Goal: Transaction & Acquisition: Purchase product/service

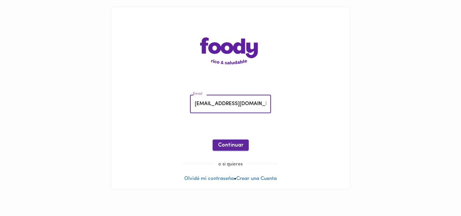
type input "[EMAIL_ADDRESS][DOMAIN_NAME]"
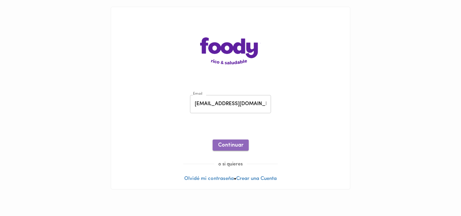
click at [234, 145] on span "Continuar" at bounding box center [230, 146] width 25 height 6
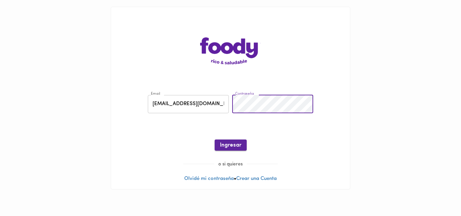
click at [232, 147] on span "Ingresar" at bounding box center [230, 146] width 21 height 6
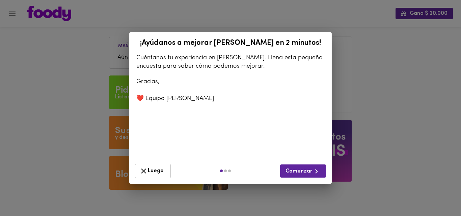
click at [147, 167] on icon "button" at bounding box center [143, 171] width 8 height 8
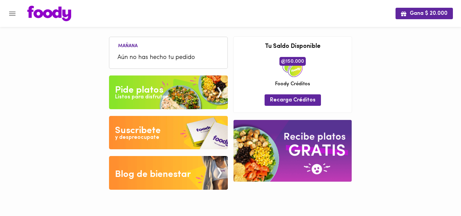
click at [146, 81] on img at bounding box center [168, 93] width 119 height 34
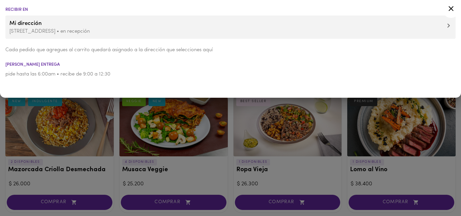
click at [450, 8] on icon at bounding box center [451, 8] width 5 height 5
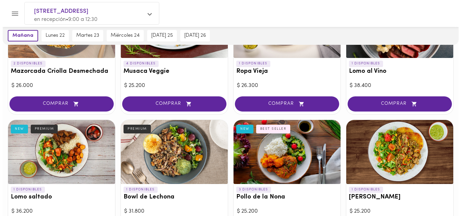
scroll to position [135, 0]
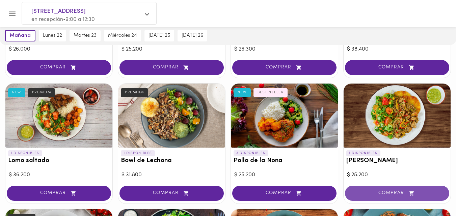
click at [389, 191] on span "COMPRAR" at bounding box center [397, 194] width 87 height 6
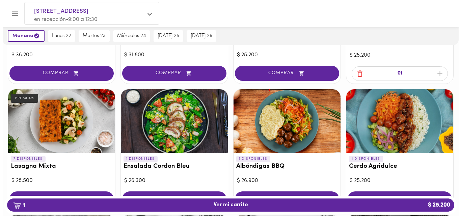
scroll to position [271, 0]
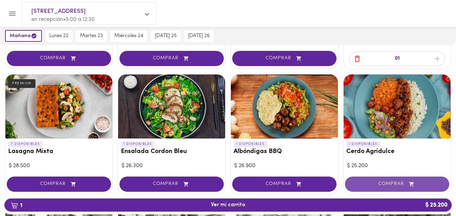
click at [395, 184] on span "COMPRAR" at bounding box center [397, 185] width 87 height 6
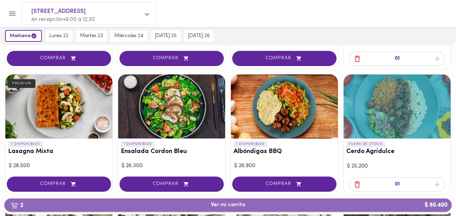
click at [223, 206] on span "2 Ver mi carrito $ 50.400" at bounding box center [228, 205] width 34 height 6
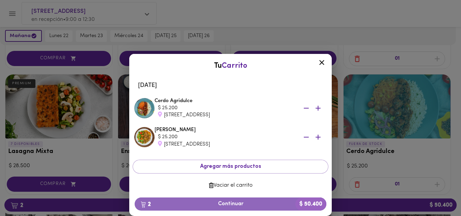
click at [223, 205] on span "2 Continuar $ 50.400" at bounding box center [230, 204] width 181 height 6
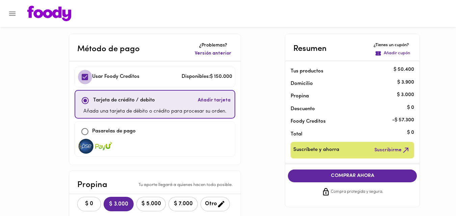
click at [84, 76] on input "checkbox" at bounding box center [85, 77] width 15 height 15
click at [85, 75] on input "checkbox" at bounding box center [85, 77] width 15 height 15
checkbox input "true"
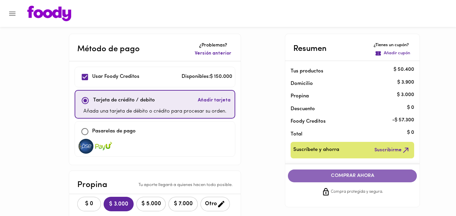
click at [352, 175] on span "COMPRAR AHORA" at bounding box center [353, 176] width 116 height 6
